Goal: Register for event/course

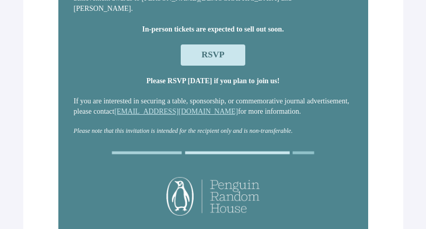
scroll to position [169, 0]
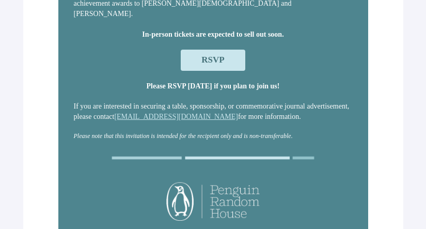
click at [224, 63] on span "RSVP" at bounding box center [212, 60] width 23 height 10
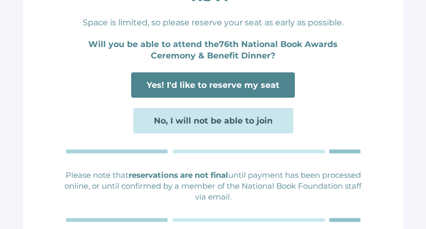
scroll to position [162, 0]
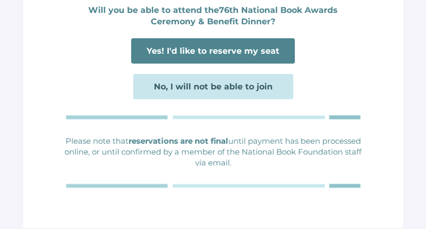
click at [220, 46] on span "Yes! I'd like to reserve my seat" at bounding box center [212, 51] width 133 height 10
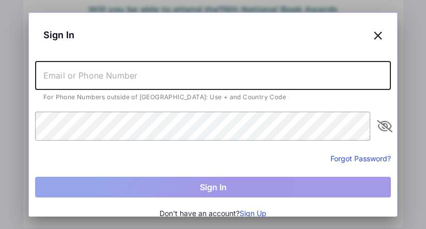
click at [202, 74] on input "text" at bounding box center [212, 75] width 355 height 29
type input "[PERSON_NAME][EMAIL_ADDRESS][DOMAIN_NAME]"
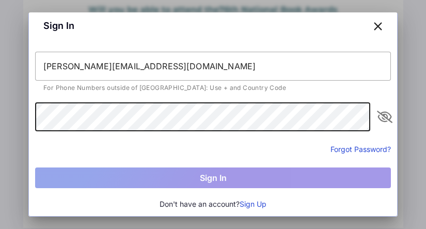
scroll to position [9, 0]
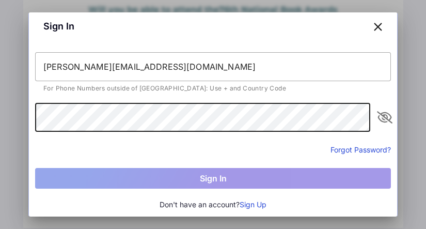
click at [236, 107] on form "[PERSON_NAME][EMAIL_ADDRESS][DOMAIN_NAME] For Phone Numbers outside of [GEOGRAP…" at bounding box center [212, 120] width 355 height 136
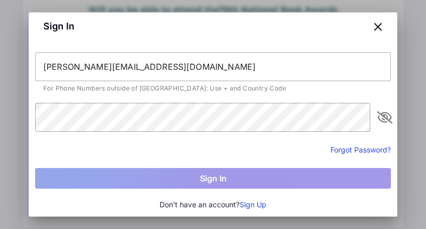
click at [378, 26] on icon at bounding box center [377, 26] width 9 height 15
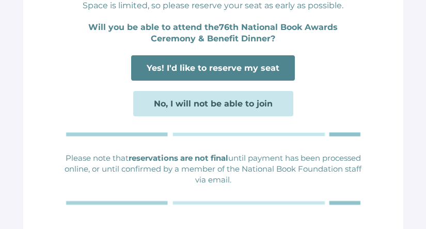
scroll to position [170, 0]
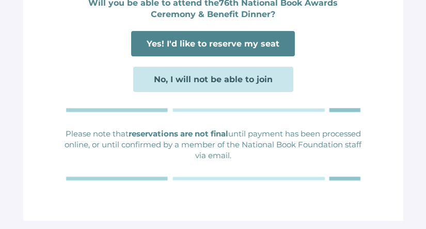
click at [234, 45] on span "Yes! I'd like to reserve my seat" at bounding box center [212, 44] width 133 height 10
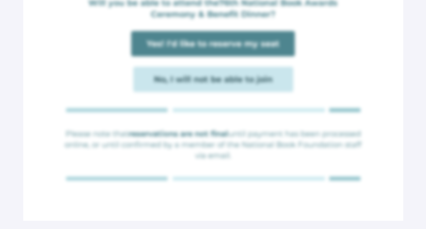
scroll to position [0, 0]
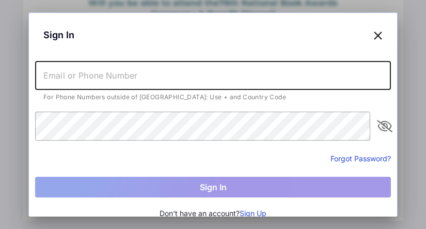
click at [223, 73] on input "text" at bounding box center [212, 75] width 355 height 29
type input "[PERSON_NAME][EMAIL_ADDRESS][DOMAIN_NAME]"
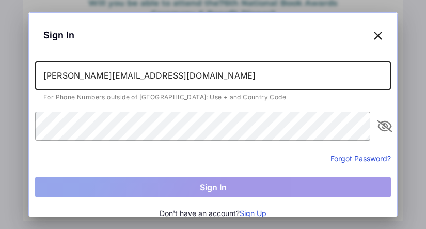
click at [350, 157] on button "Forgot Password?" at bounding box center [360, 158] width 60 height 11
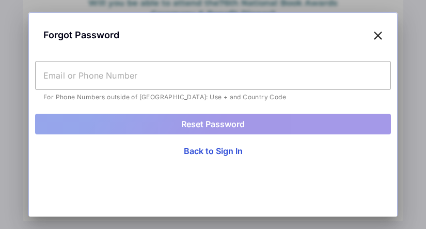
click at [173, 104] on form "For Phone Numbers outside of [GEOGRAPHIC_DATA]: Use + and Country Code Reset Pa…" at bounding box center [212, 97] width 355 height 73
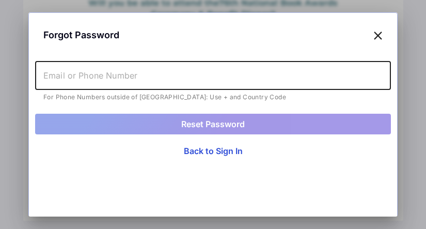
type input "[PERSON_NAME][EMAIL_ADDRESS][DOMAIN_NAME]"
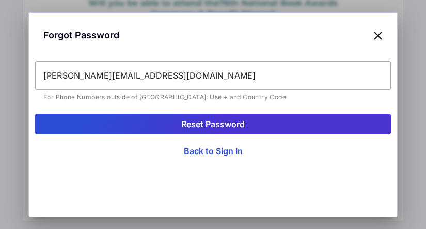
click at [203, 122] on button "Reset Password" at bounding box center [212, 123] width 355 height 21
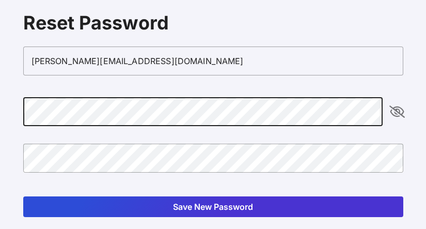
scroll to position [43, 0]
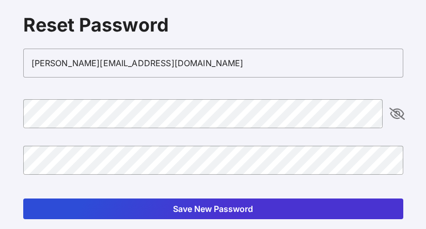
click at [395, 107] on icon "appended action" at bounding box center [396, 113] width 12 height 12
click at [222, 97] on form "silverberg.ira@gmail.com Save New Password" at bounding box center [213, 133] width 380 height 170
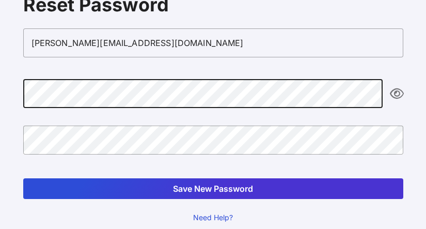
scroll to position [64, 0]
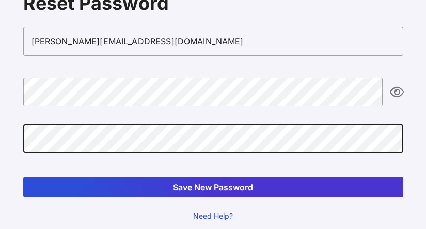
click at [127, 184] on button "Save New Password" at bounding box center [213, 186] width 380 height 21
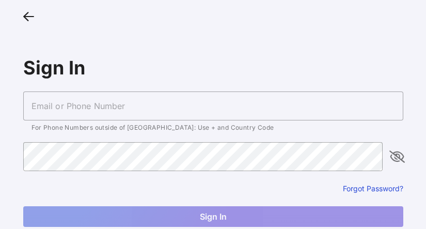
type input "[PERSON_NAME][EMAIL_ADDRESS][DOMAIN_NAME]"
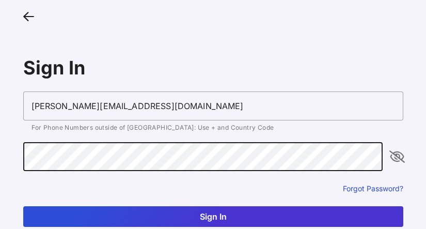
click at [192, 216] on button "Sign In" at bounding box center [213, 216] width 380 height 21
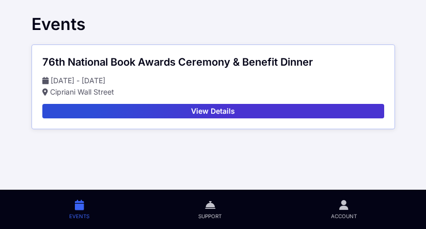
click at [230, 108] on button "View Details" at bounding box center [212, 111] width 341 height 14
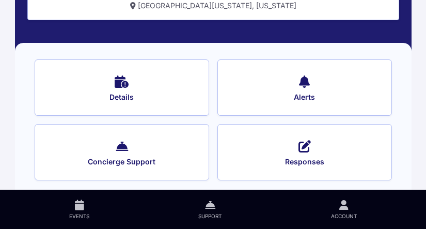
scroll to position [93, 0]
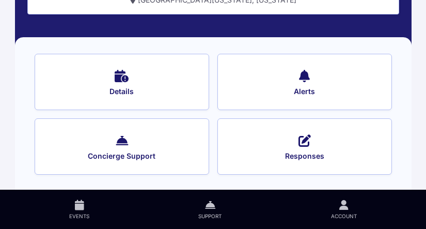
click at [127, 82] on button "Details" at bounding box center [122, 82] width 174 height 56
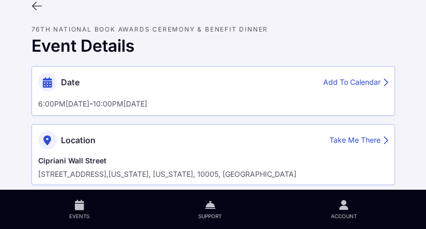
scroll to position [18, 0]
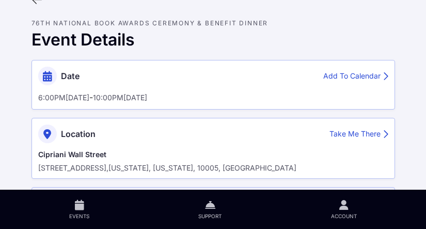
click at [349, 72] on div "Add To Calendar" at bounding box center [355, 76] width 65 height 11
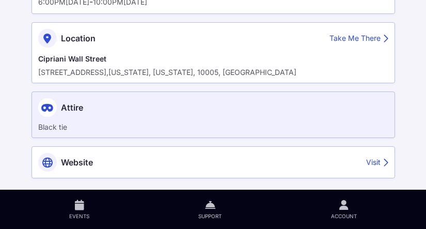
scroll to position [119, 0]
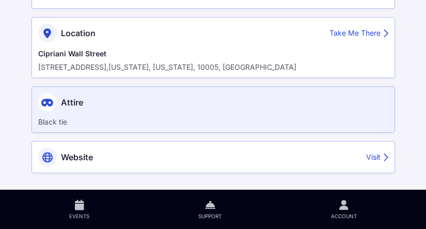
click at [366, 157] on div "Visit" at bounding box center [377, 157] width 22 height 11
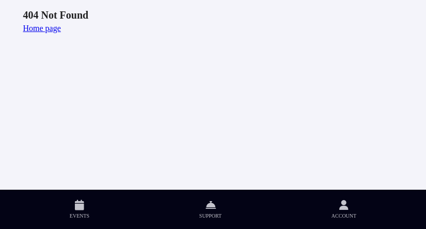
click at [39, 28] on link "Home page" at bounding box center [42, 28] width 38 height 9
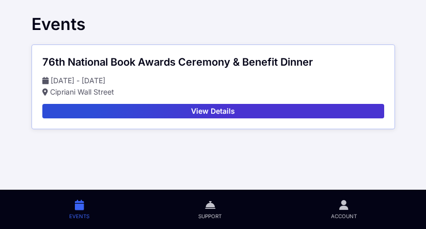
click at [174, 108] on button "View Details" at bounding box center [212, 111] width 341 height 14
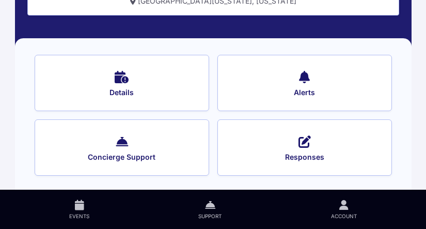
scroll to position [93, 0]
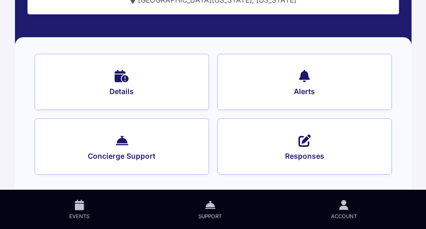
click at [307, 140] on icon at bounding box center [304, 139] width 12 height 15
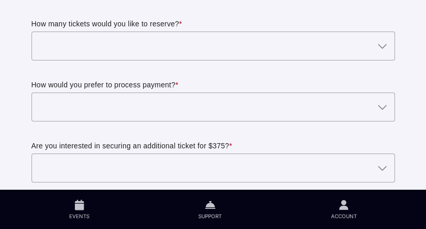
scroll to position [78, 0]
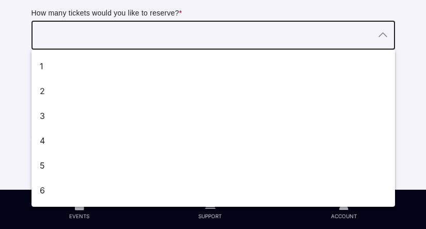
click at [209, 31] on div at bounding box center [202, 35] width 343 height 29
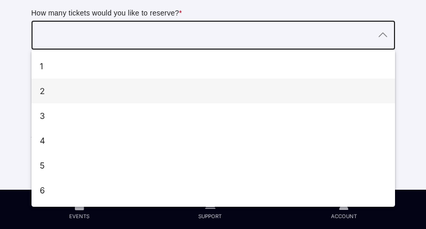
click at [194, 86] on div "2" at bounding box center [209, 91] width 338 height 12
type input "2"
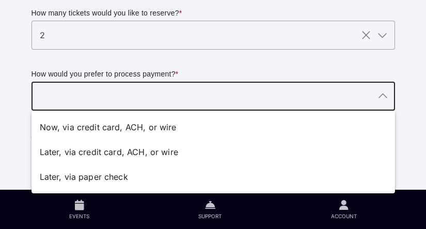
click at [191, 95] on div at bounding box center [202, 96] width 343 height 29
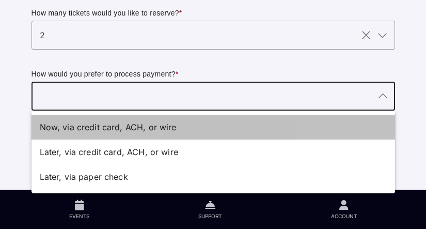
click at [189, 127] on div "Now, via credit card, ACH, or wire" at bounding box center [209, 127] width 338 height 12
type input "Now, via credit card, ACH, or wire"
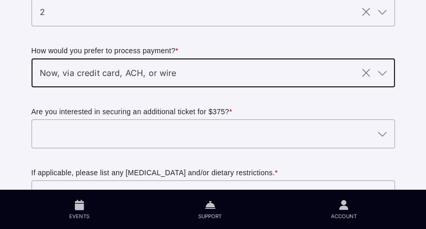
scroll to position [120, 0]
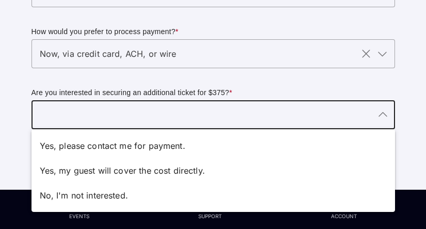
click at [189, 127] on div at bounding box center [202, 114] width 343 height 29
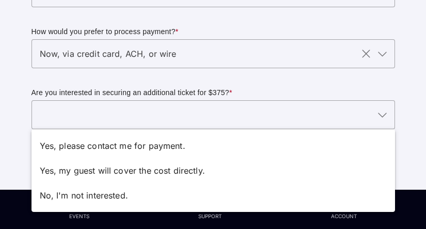
click at [210, 78] on div at bounding box center [213, 75] width 347 height 7
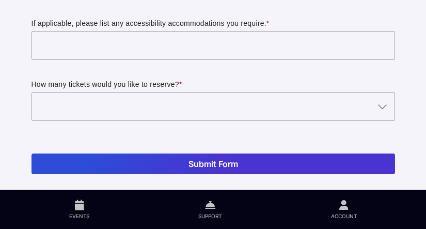
scroll to position [312, 0]
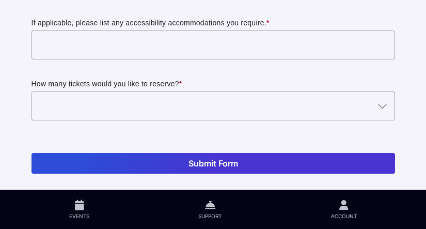
click at [205, 97] on div at bounding box center [202, 105] width 343 height 29
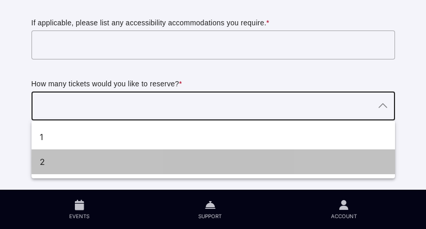
click at [194, 158] on div "2" at bounding box center [209, 161] width 338 height 12
type input "2"
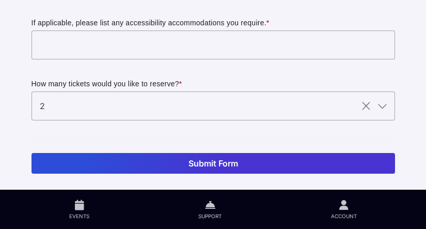
click at [195, 161] on button "Submit Form" at bounding box center [212, 163] width 363 height 21
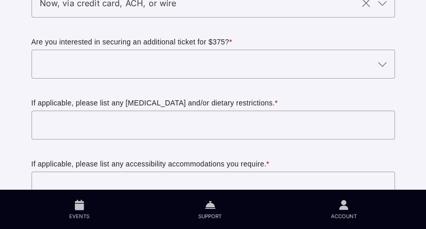
scroll to position [158, 0]
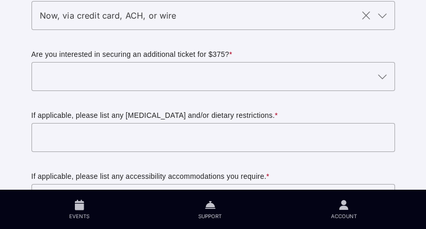
click at [177, 78] on div at bounding box center [202, 76] width 343 height 29
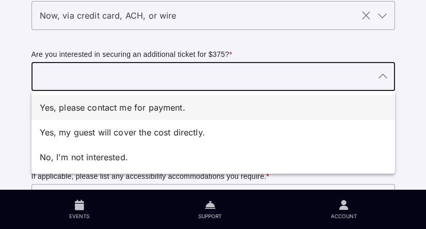
click at [175, 107] on div "Yes, please contact me for payment." at bounding box center [209, 107] width 338 height 12
type input "Yes, please contact me for payment."
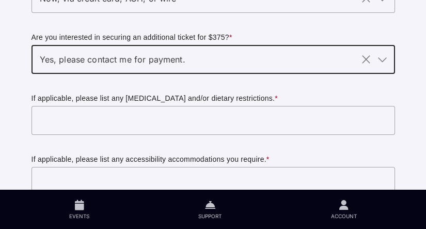
scroll to position [176, 0]
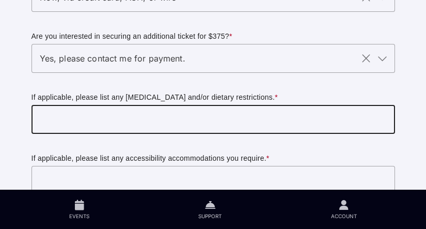
click at [175, 109] on input "text" at bounding box center [212, 119] width 363 height 29
click at [175, 119] on input "text" at bounding box center [212, 119] width 363 height 29
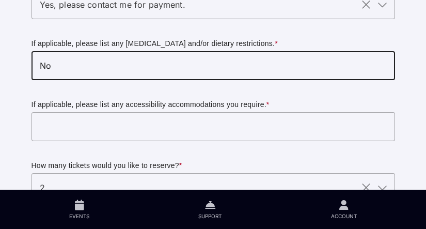
scroll to position [245, 0]
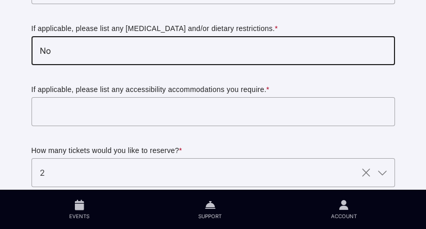
type input "No"
click at [133, 109] on input "text" at bounding box center [212, 111] width 363 height 29
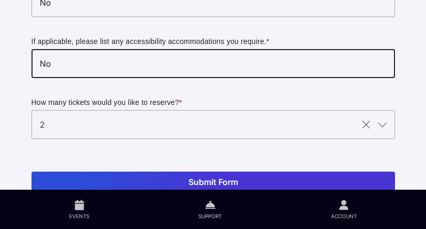
scroll to position [312, 0]
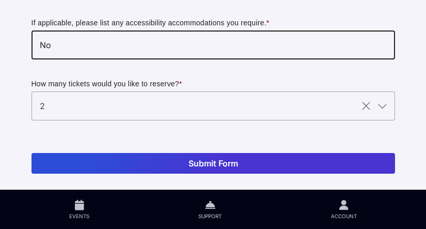
type input "No"
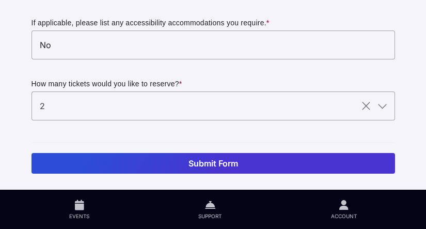
click at [153, 165] on button "Submit Form" at bounding box center [212, 163] width 363 height 21
click at [194, 161] on button "Submit Form" at bounding box center [212, 163] width 363 height 21
click at [258, 170] on button "Submit Form" at bounding box center [212, 163] width 363 height 21
click at [233, 168] on button "Submit Form" at bounding box center [212, 163] width 363 height 21
click at [220, 162] on button "Submit Form" at bounding box center [212, 163] width 363 height 21
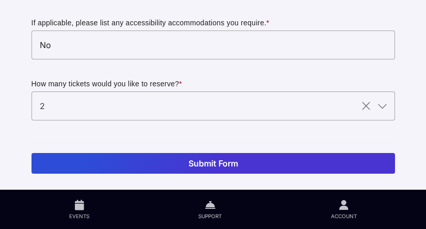
click at [184, 165] on button "Submit Form" at bounding box center [212, 163] width 363 height 21
click at [111, 165] on button "Submit Form" at bounding box center [212, 163] width 363 height 21
click at [82, 202] on icon at bounding box center [79, 205] width 9 height 12
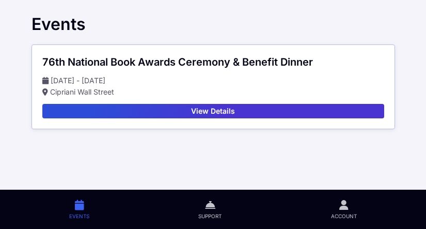
click at [174, 110] on button "View Details" at bounding box center [212, 111] width 341 height 14
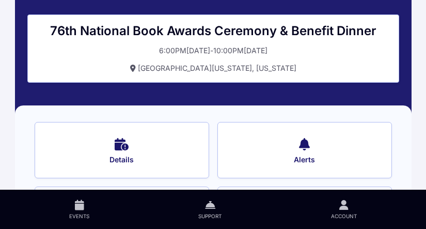
scroll to position [93, 0]
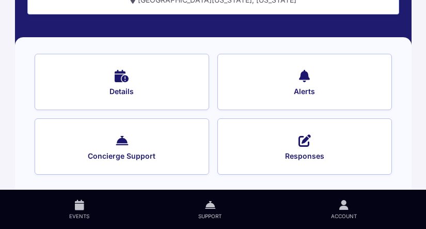
click at [300, 70] on icon at bounding box center [304, 75] width 11 height 15
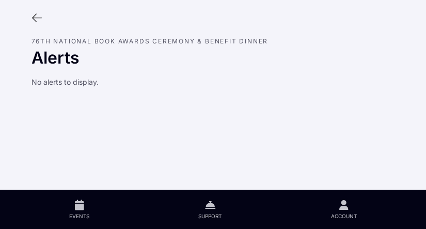
click at [30, 13] on div at bounding box center [213, 18] width 380 height 20
click at [32, 19] on icon at bounding box center [36, 17] width 11 height 11
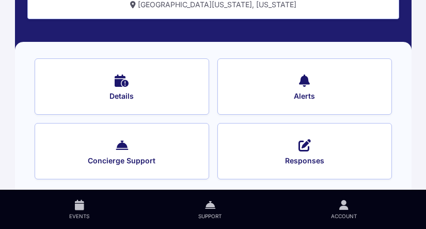
scroll to position [93, 0]
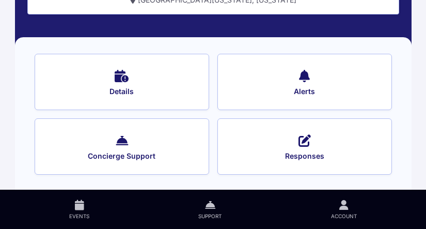
click at [101, 138] on button "Concierge Support" at bounding box center [122, 146] width 174 height 56
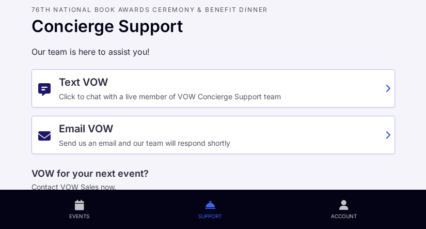
scroll to position [69, 0]
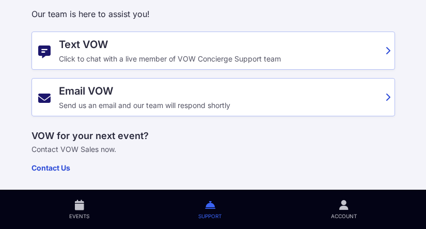
click at [215, 199] on link "Support" at bounding box center [210, 208] width 132 height 39
click at [337, 204] on link "Account" at bounding box center [343, 208] width 135 height 39
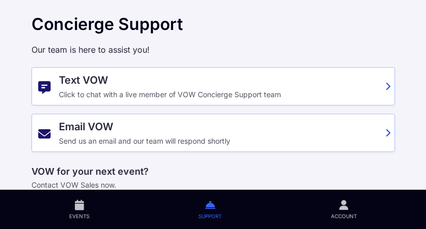
scroll to position [36, 0]
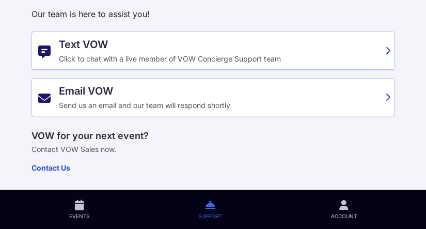
click at [78, 207] on icon at bounding box center [79, 205] width 9 height 12
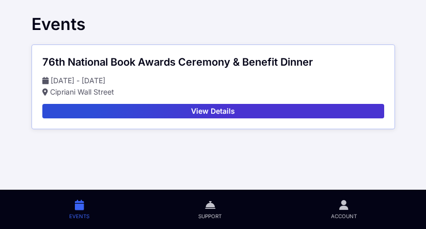
click at [196, 106] on button "View Details" at bounding box center [212, 111] width 341 height 14
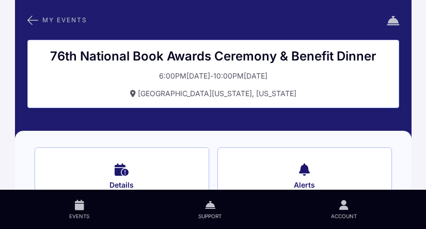
scroll to position [93, 0]
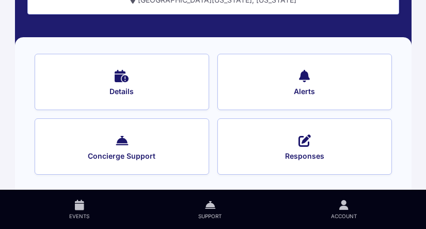
click at [321, 137] on button "Responses" at bounding box center [304, 146] width 174 height 56
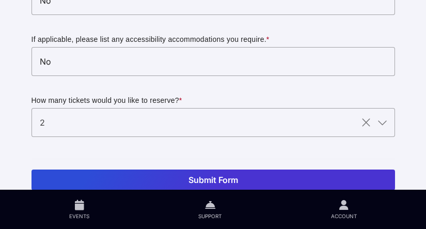
scroll to position [312, 0]
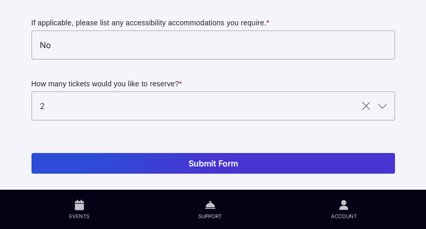
click at [213, 158] on button "Submit Form" at bounding box center [212, 163] width 363 height 21
click at [170, 164] on button "Submit Form" at bounding box center [212, 163] width 363 height 21
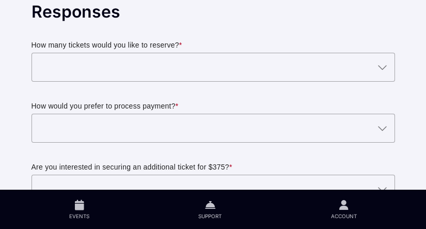
scroll to position [47, 0]
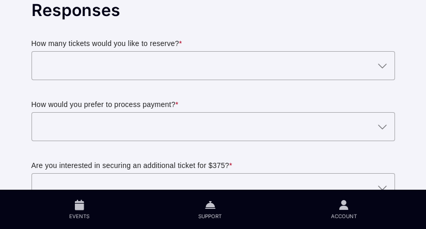
click at [77, 64] on div at bounding box center [202, 65] width 343 height 29
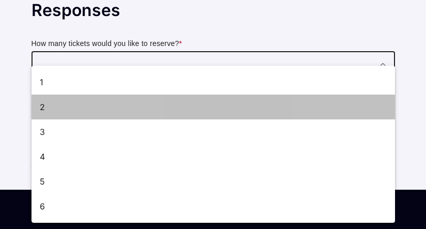
click at [74, 107] on div "2" at bounding box center [209, 107] width 338 height 12
type input "2"
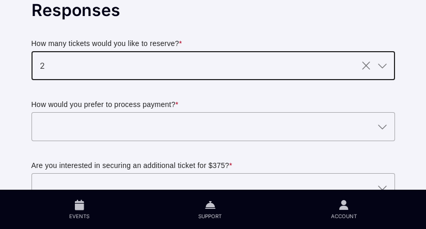
click at [72, 121] on div at bounding box center [202, 126] width 343 height 29
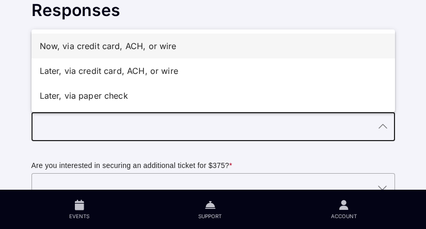
click at [68, 49] on div "Now, via credit card, ACH, or wire" at bounding box center [209, 46] width 338 height 12
type input "Now, via credit card, ACH, or wire"
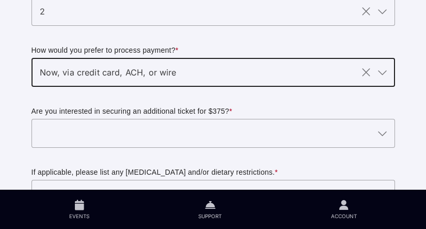
scroll to position [135, 0]
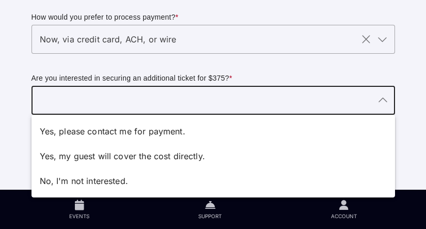
click at [85, 95] on div at bounding box center [202, 100] width 343 height 29
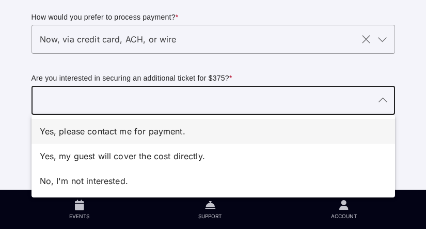
click at [86, 132] on div "Yes, please contact me for payment." at bounding box center [209, 131] width 338 height 12
type input "Yes, please contact me for payment."
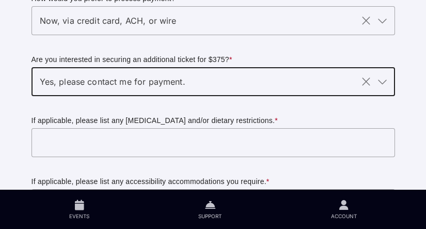
scroll to position [159, 0]
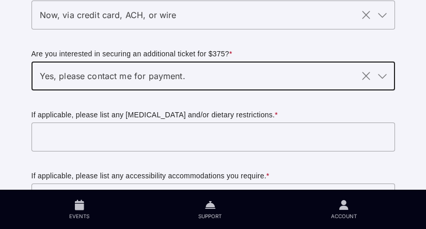
click at [85, 132] on input "text" at bounding box center [212, 136] width 363 height 29
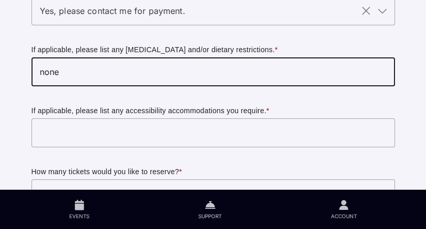
scroll to position [225, 0]
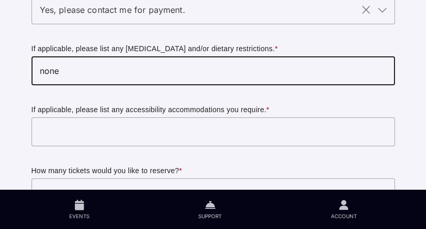
type input "none"
click at [59, 142] on input "text" at bounding box center [212, 131] width 363 height 29
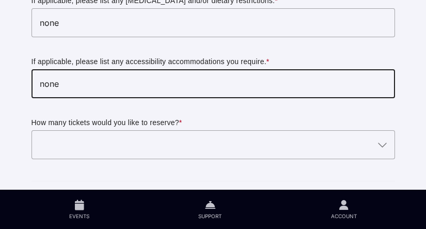
scroll to position [312, 0]
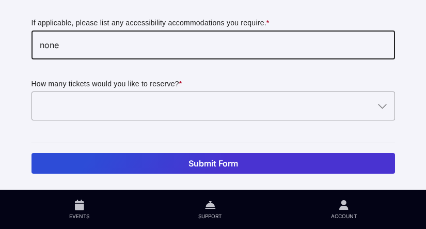
type input "none"
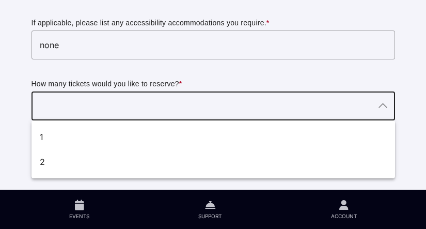
click at [40, 110] on div at bounding box center [202, 105] width 343 height 29
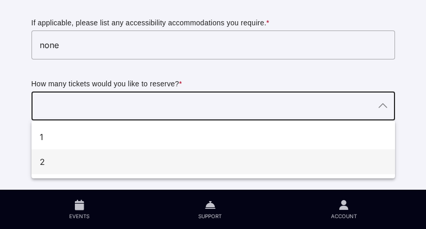
click at [42, 157] on div "2" at bounding box center [209, 161] width 338 height 12
type input "2"
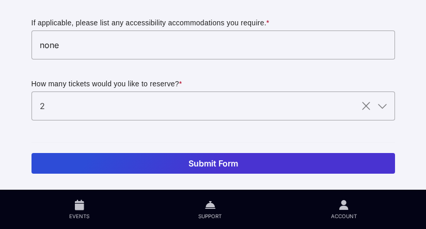
click at [69, 160] on button "Submit Form" at bounding box center [212, 163] width 363 height 21
